Goal: Task Accomplishment & Management: Manage account settings

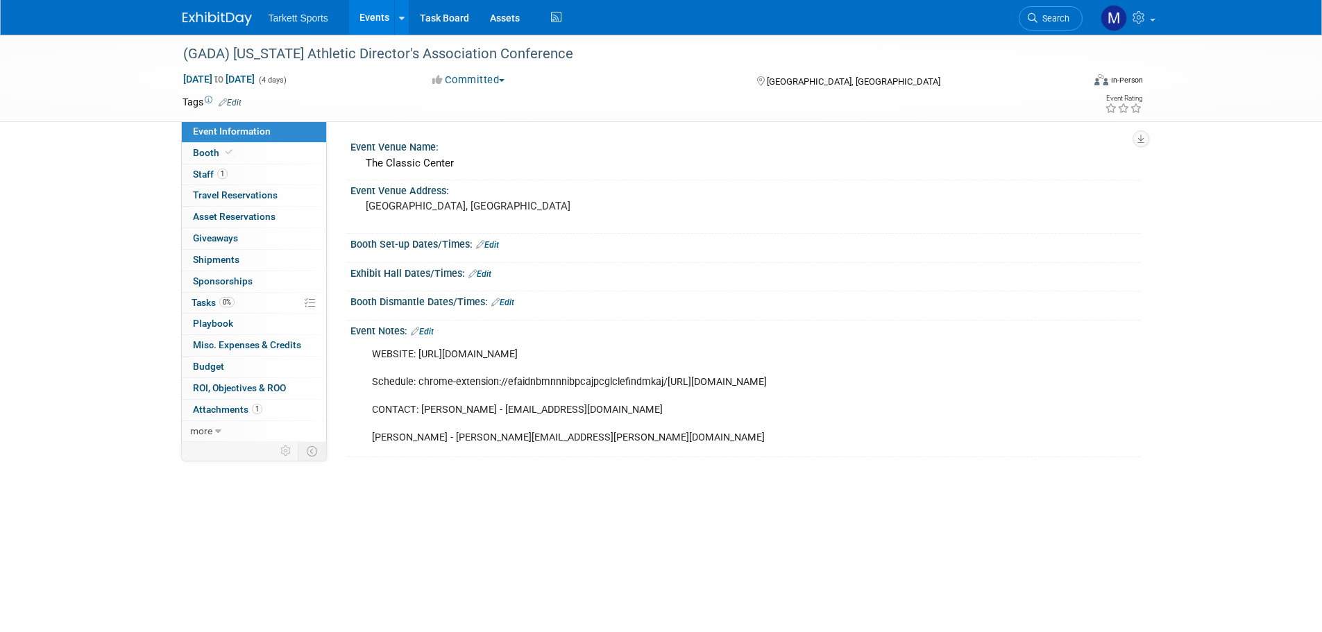
click at [370, 7] on link "Events" at bounding box center [374, 17] width 51 height 35
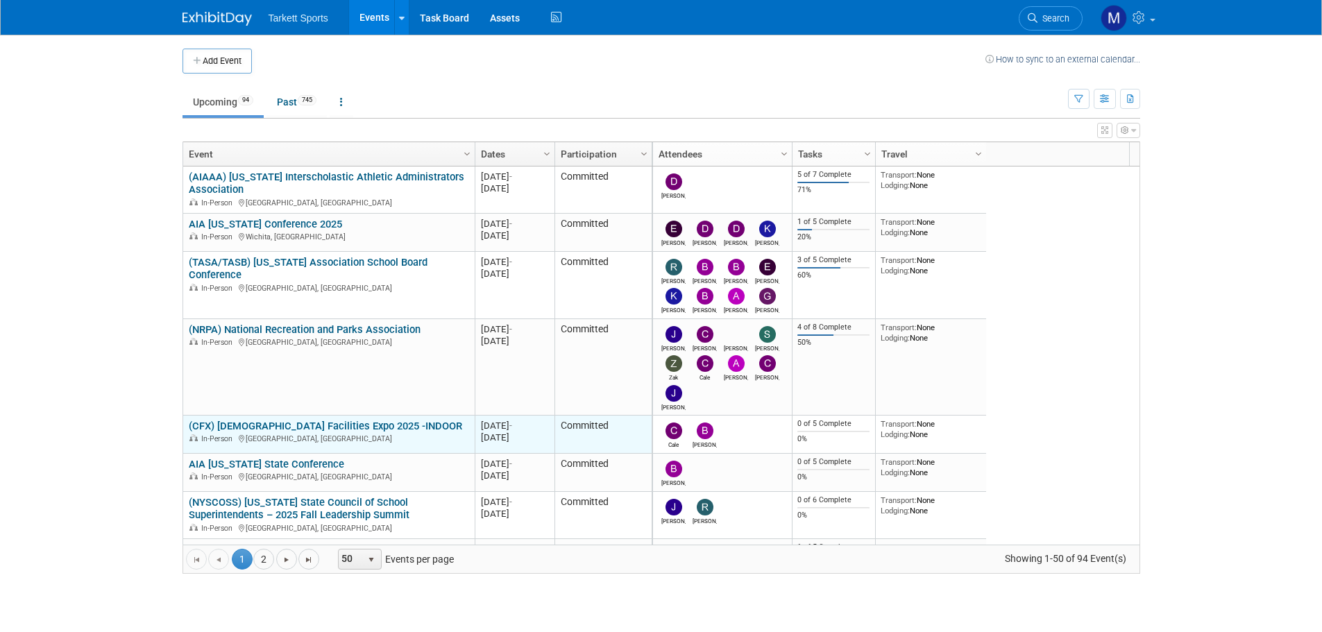
click at [290, 420] on link "(CFX) [DEMOGRAPHIC_DATA] Facilities Expo 2025 -INDOOR" at bounding box center [325, 426] width 273 height 12
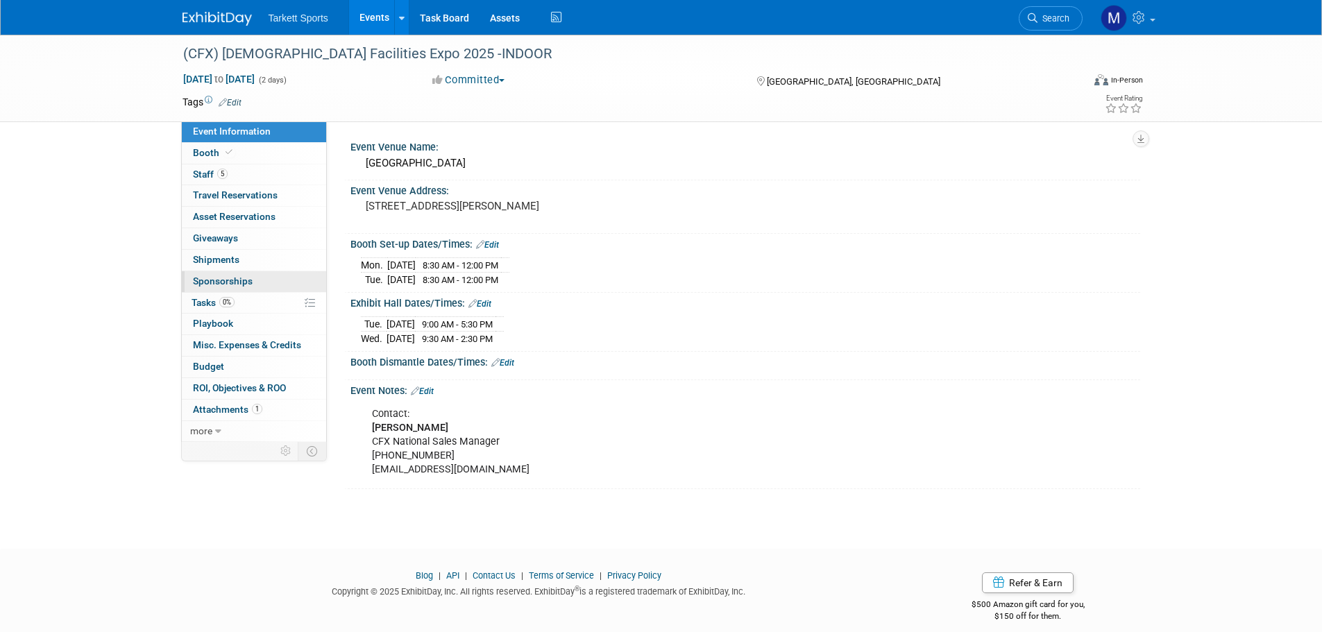
click at [236, 288] on link "0 Sponsorships 0" at bounding box center [254, 281] width 144 height 21
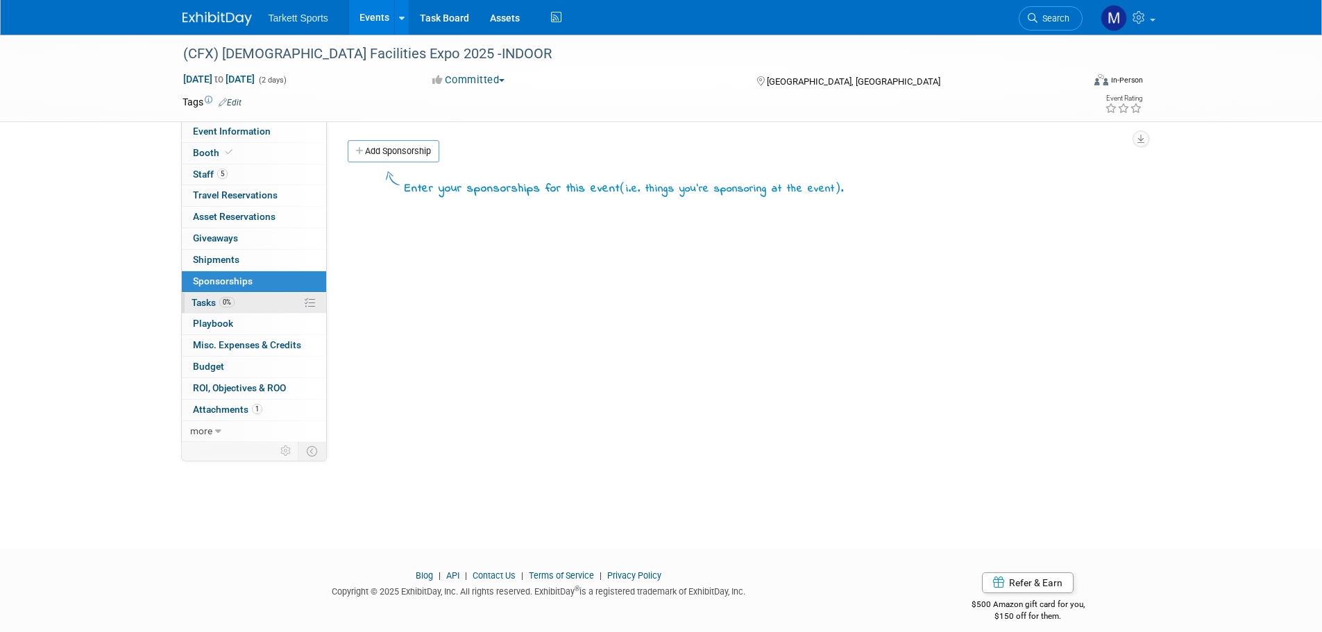
click at [239, 298] on link "0% Tasks 0%" at bounding box center [254, 303] width 144 height 21
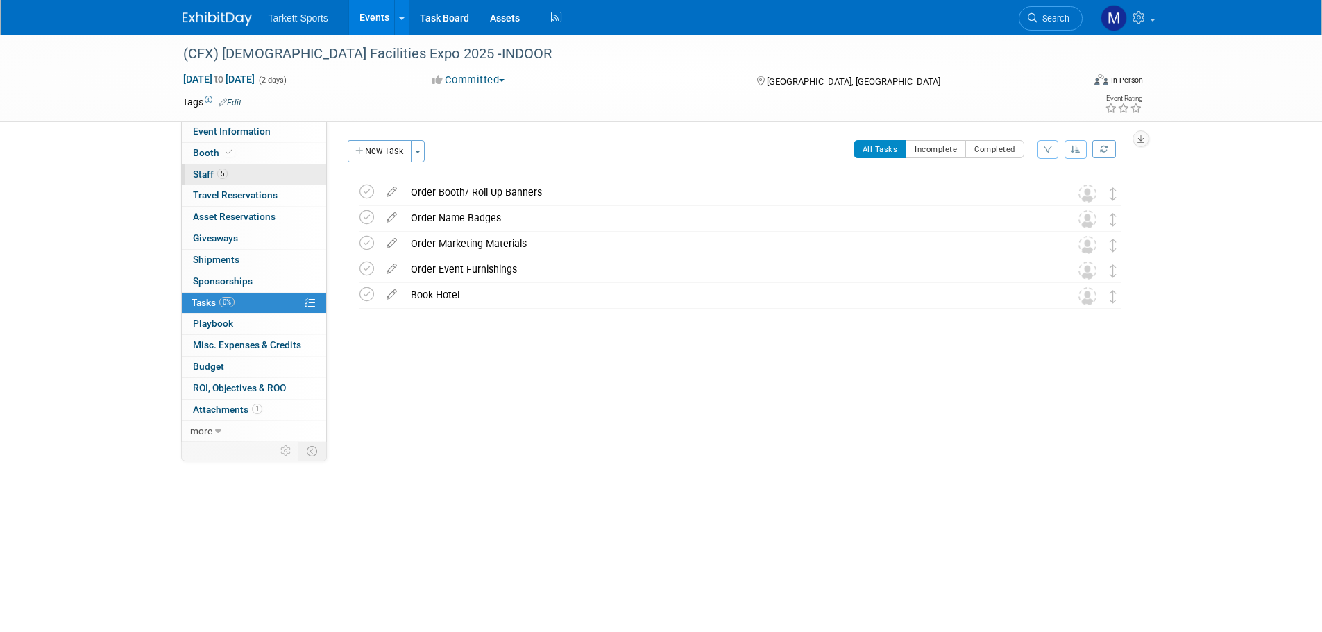
click at [246, 169] on link "5 Staff 5" at bounding box center [254, 174] width 144 height 21
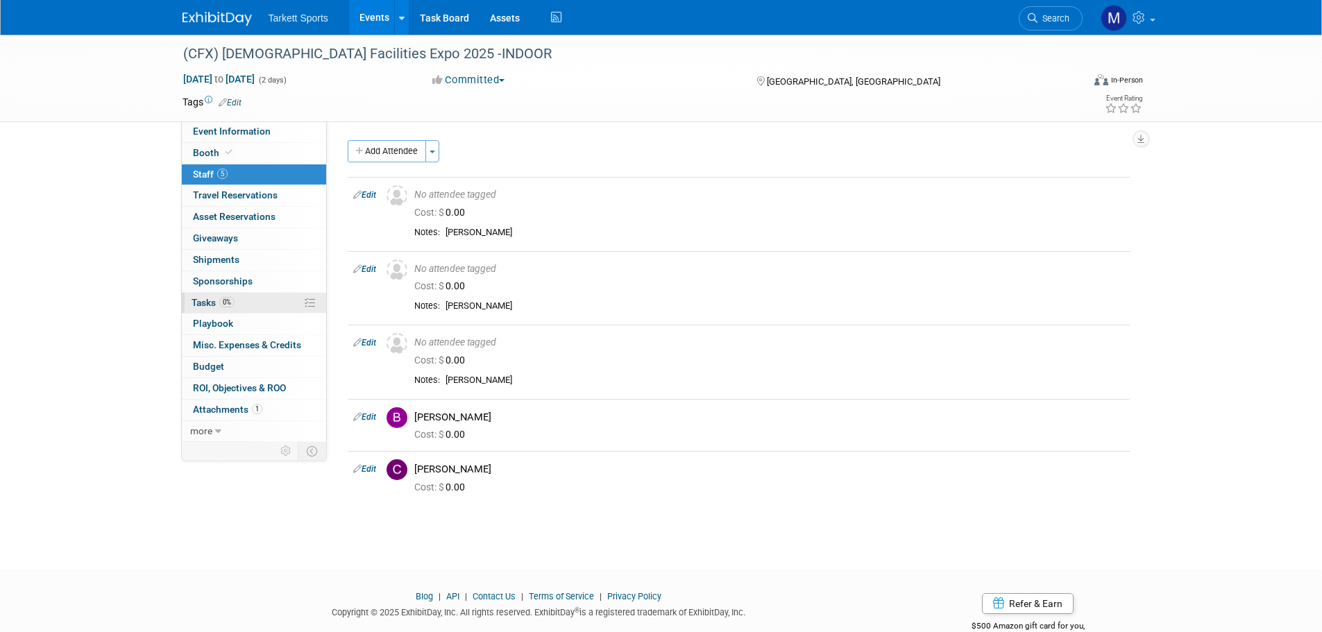
click at [228, 307] on span "Tasks 0%" at bounding box center [213, 302] width 43 height 11
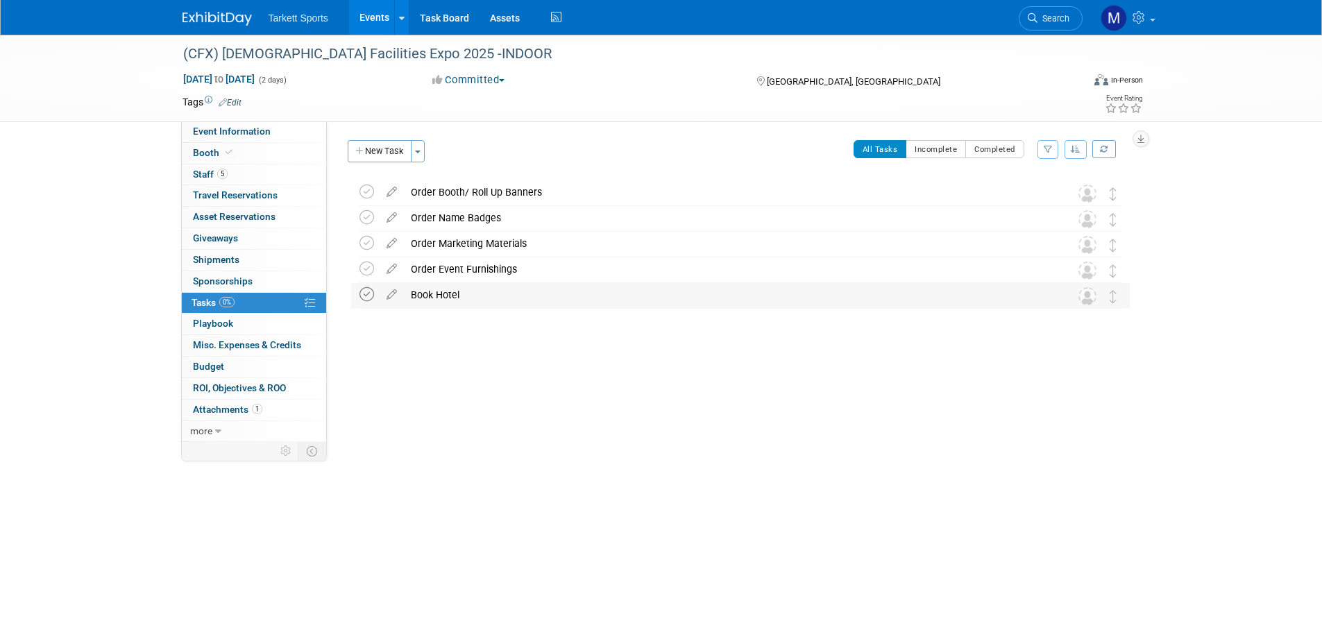
click at [367, 289] on icon at bounding box center [367, 294] width 15 height 15
click at [1042, 14] on span "Search" at bounding box center [1054, 18] width 32 height 10
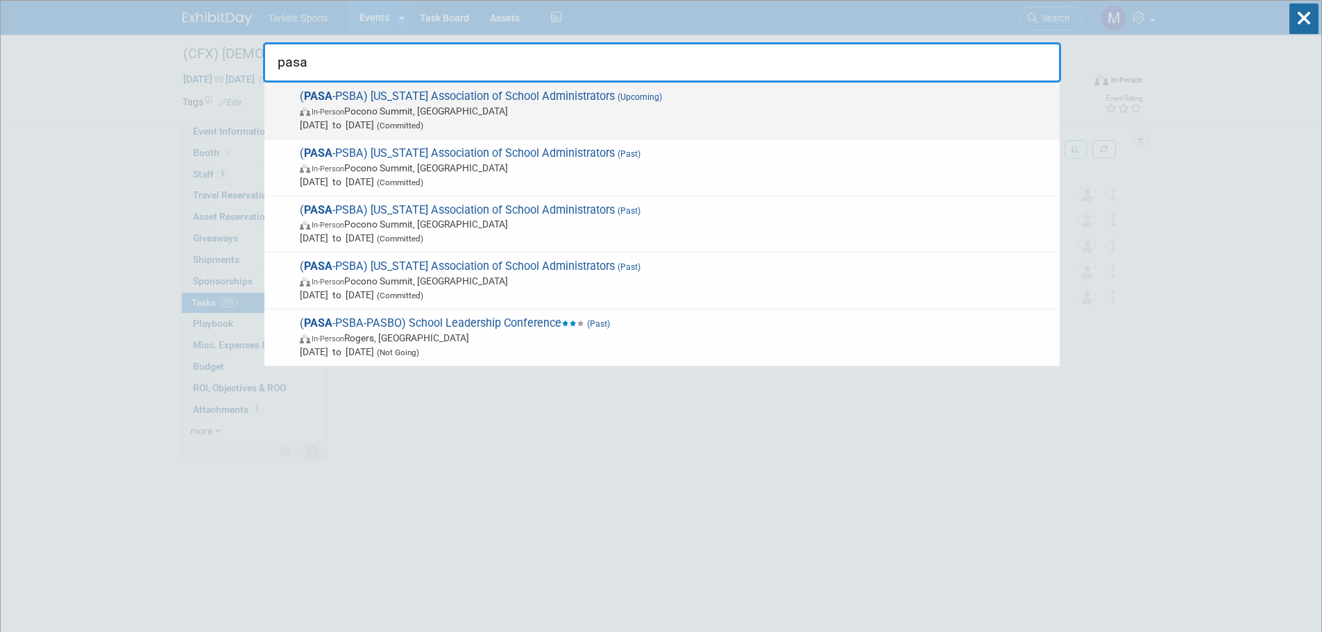
type input "pasa"
click at [556, 83] on div "( PASA -PSBA) Pennsylvania Association of School Administrators (Upcoming) In-P…" at bounding box center [661, 111] width 795 height 57
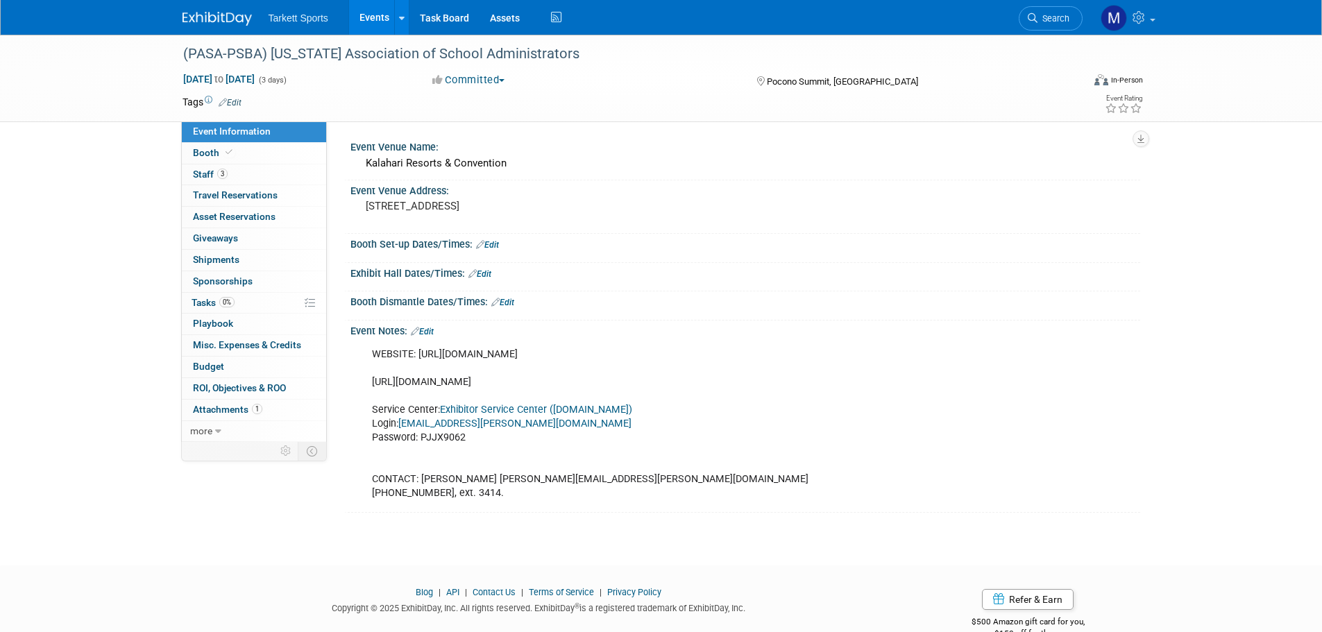
click at [279, 303] on link "0% Tasks 0%" at bounding box center [254, 303] width 144 height 21
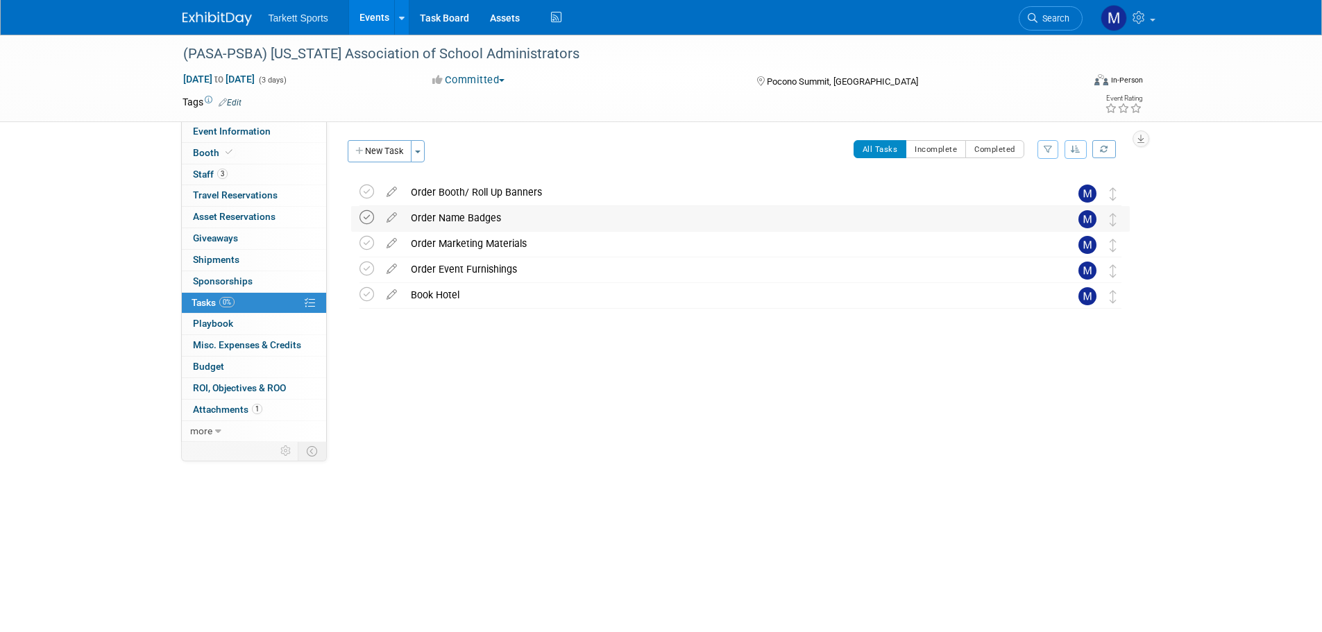
click at [369, 216] on icon at bounding box center [367, 217] width 15 height 15
